Goal: Find specific page/section: Find specific page/section

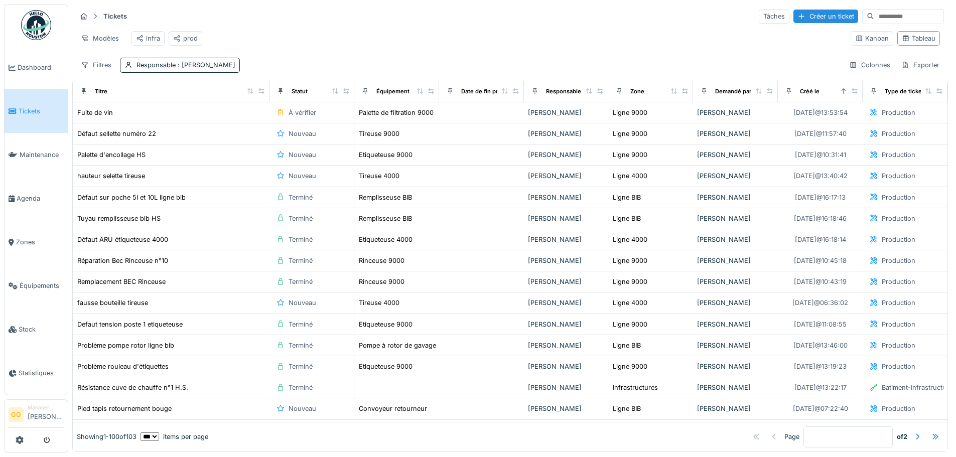
click at [30, 113] on span "Tickets" at bounding box center [41, 111] width 45 height 10
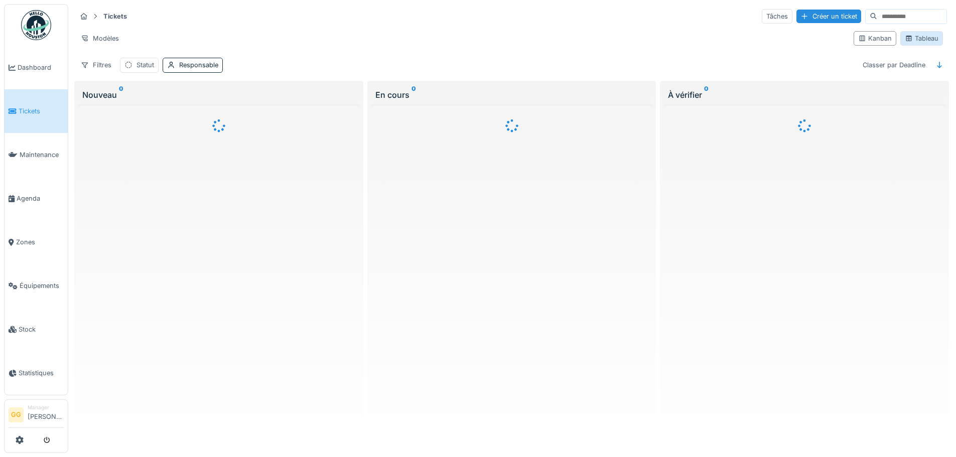
click at [918, 36] on div "Tableau" at bounding box center [922, 39] width 34 height 10
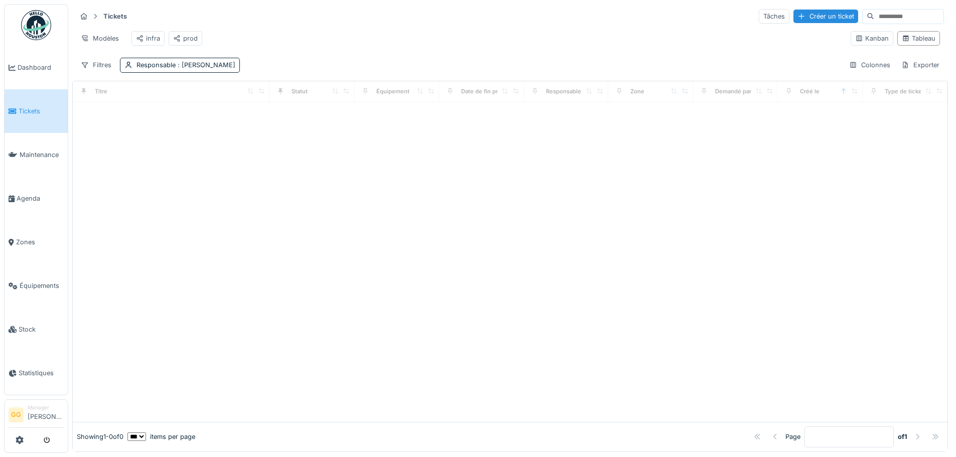
click at [174, 174] on div at bounding box center [510, 262] width 875 height 320
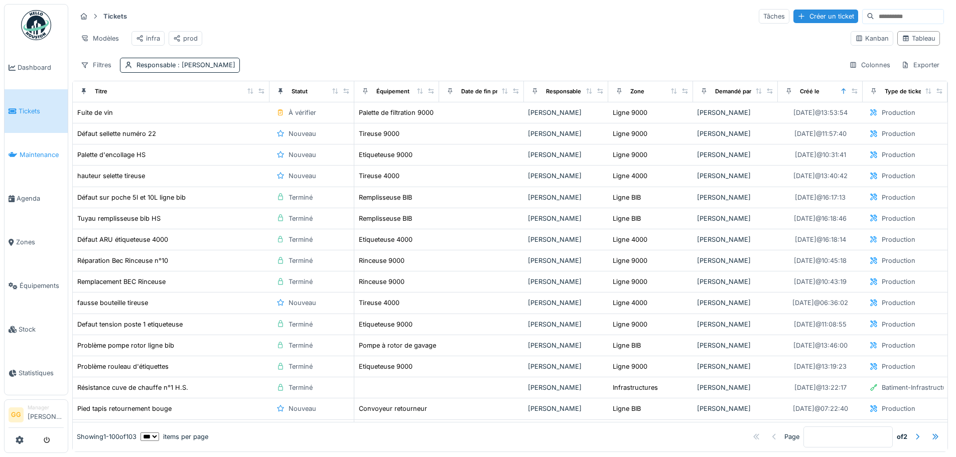
click at [52, 154] on span "Maintenance" at bounding box center [42, 155] width 44 height 10
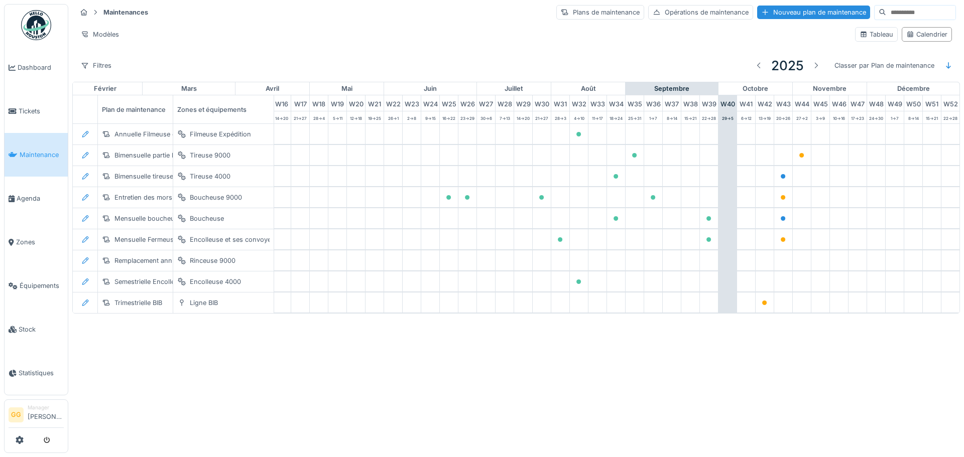
scroll to position [0, 329]
